Goal: Information Seeking & Learning: Learn about a topic

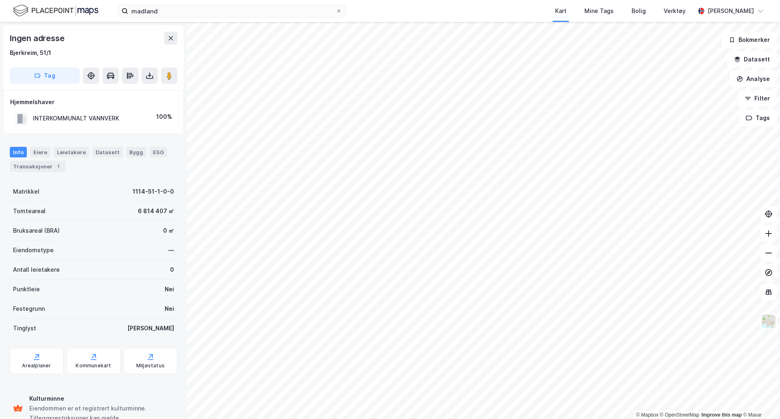
scroll to position [1, 0]
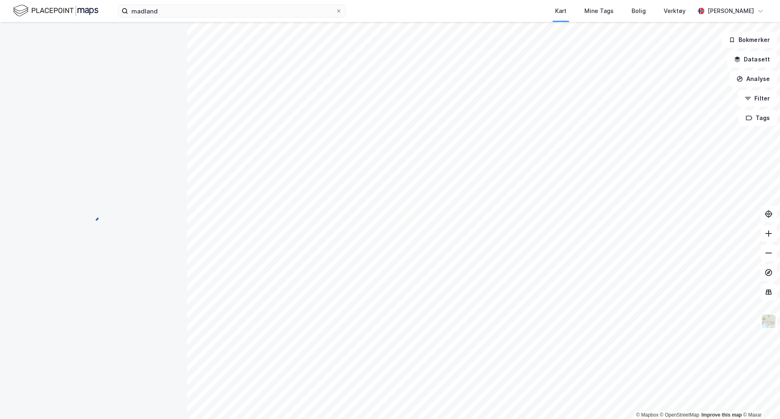
scroll to position [1, 0]
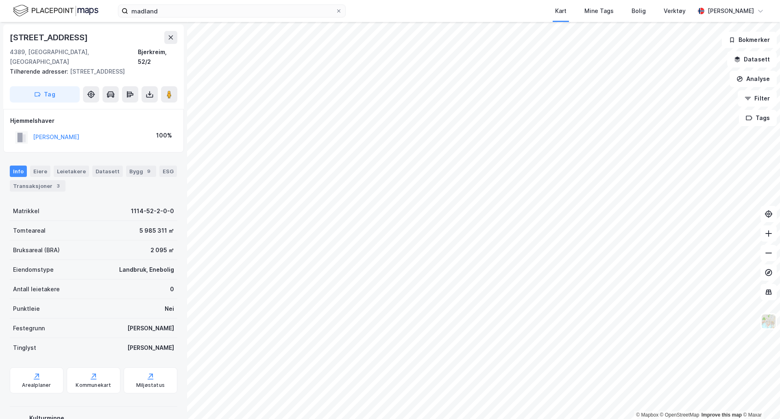
scroll to position [1, 0]
click at [766, 289] on icon at bounding box center [769, 292] width 8 height 8
click at [770, 297] on button at bounding box center [769, 292] width 16 height 16
click at [765, 323] on img at bounding box center [768, 321] width 15 height 15
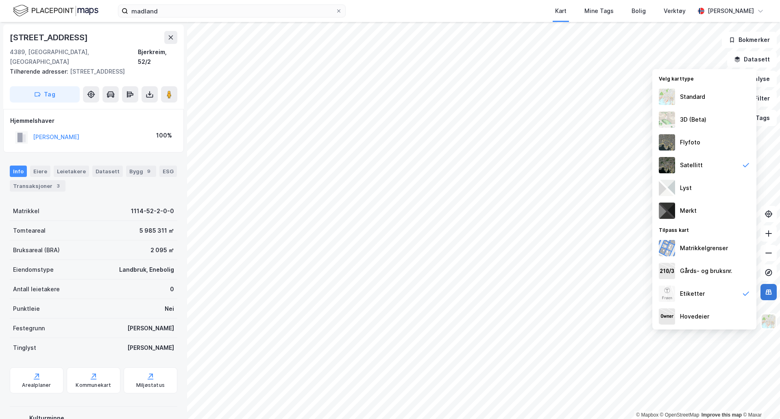
click at [771, 298] on button at bounding box center [769, 292] width 16 height 16
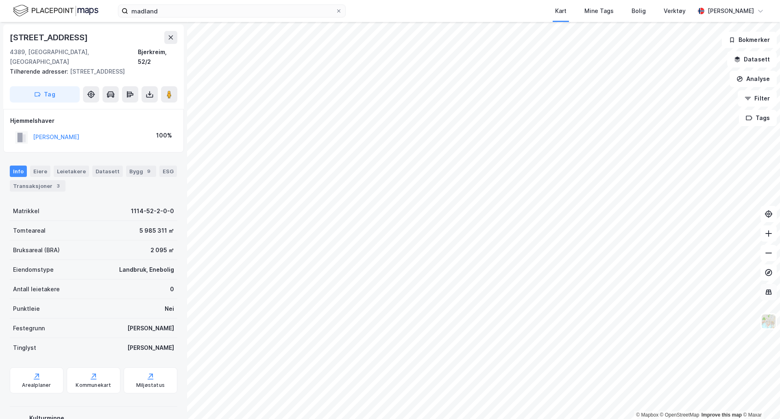
click at [770, 298] on button at bounding box center [769, 292] width 16 height 16
click at [768, 291] on icon at bounding box center [769, 292] width 8 height 8
click at [192, 14] on input at bounding box center [236, 11] width 217 height 12
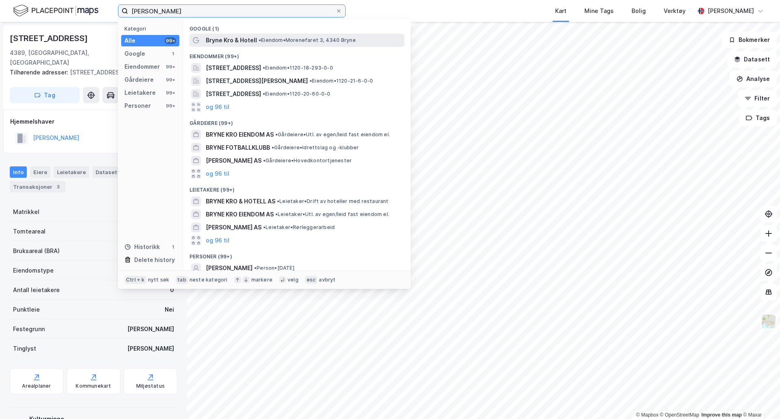
type input "bryne kro"
click at [215, 41] on span "Bryne Kro & Hotell" at bounding box center [231, 40] width 51 height 10
